Goal: Information Seeking & Learning: Learn about a topic

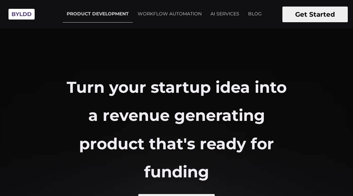
scroll to position [13, 0]
